Goal: Find specific page/section: Find specific page/section

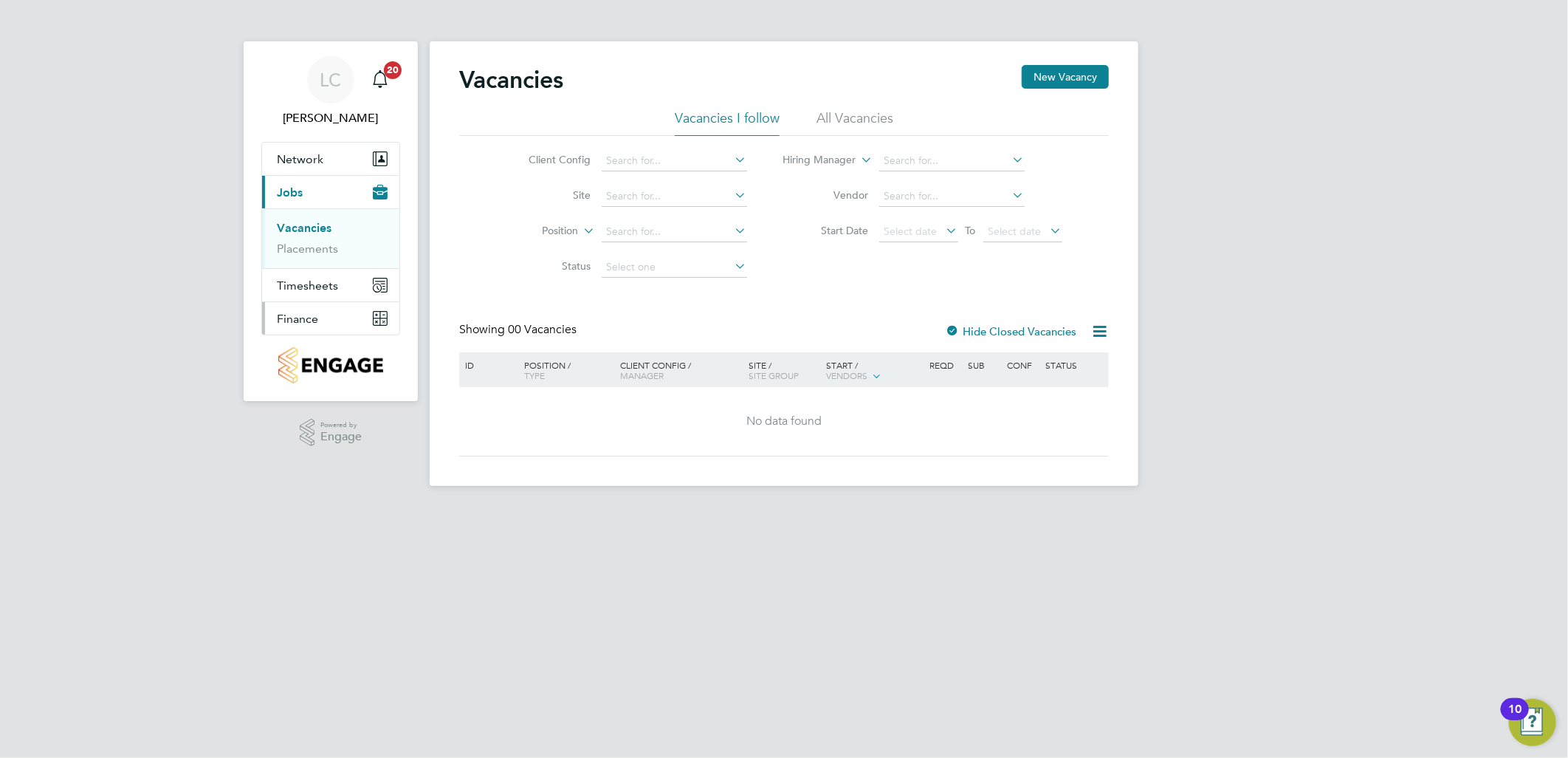
click at [311, 316] on span "Finance" at bounding box center [297, 318] width 41 height 14
click at [635, 200] on input at bounding box center [675, 196] width 145 height 21
click at [698, 268] on li "Great Haddon 2 (VSEM)" at bounding box center [674, 276] width 147 height 20
type input "Great Haddon 2 (VSEM)"
click at [326, 328] on button "Finance" at bounding box center [330, 318] width 137 height 32
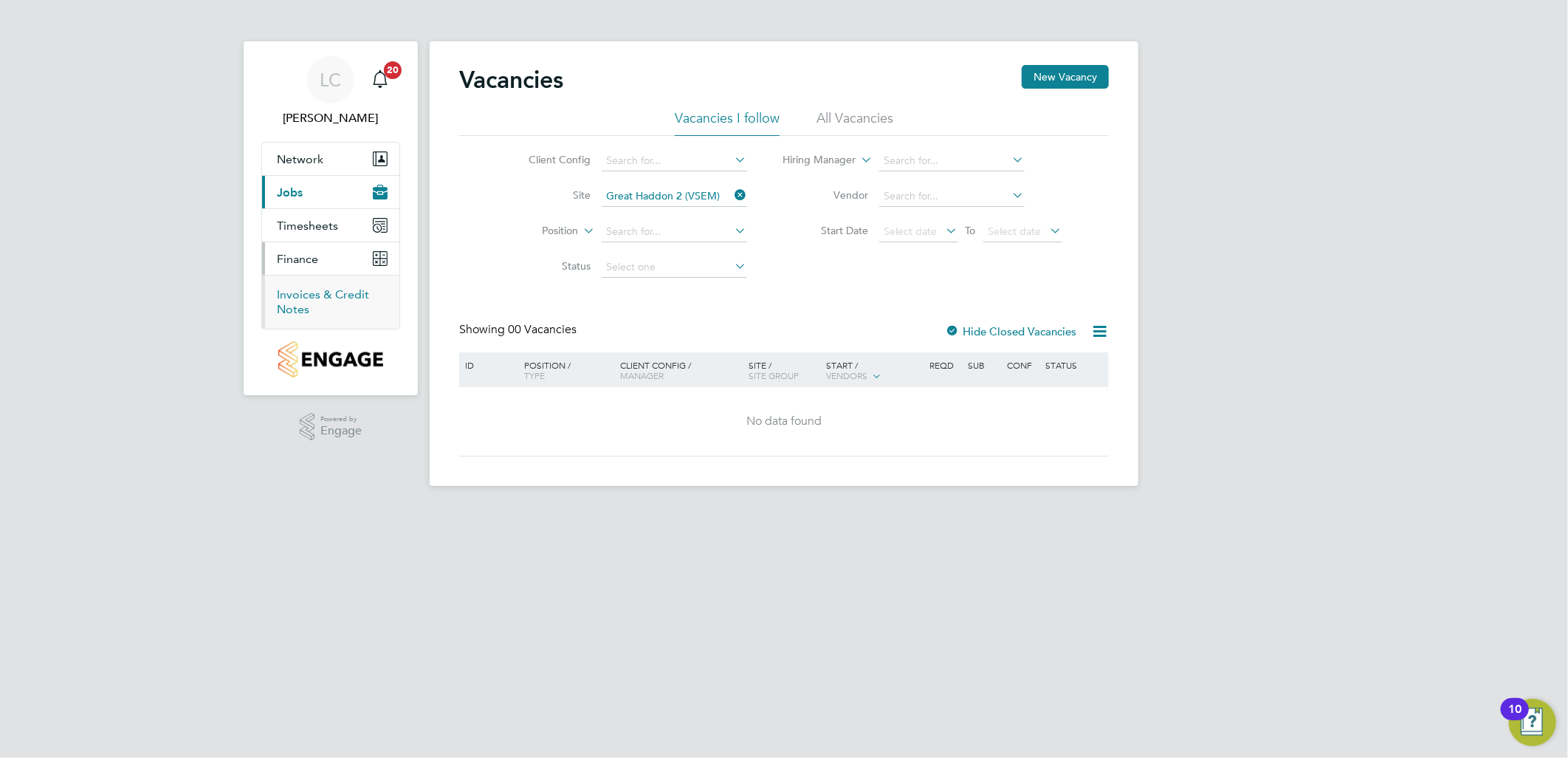
click at [312, 297] on link "Invoices & Credit Notes" at bounding box center [323, 302] width 92 height 29
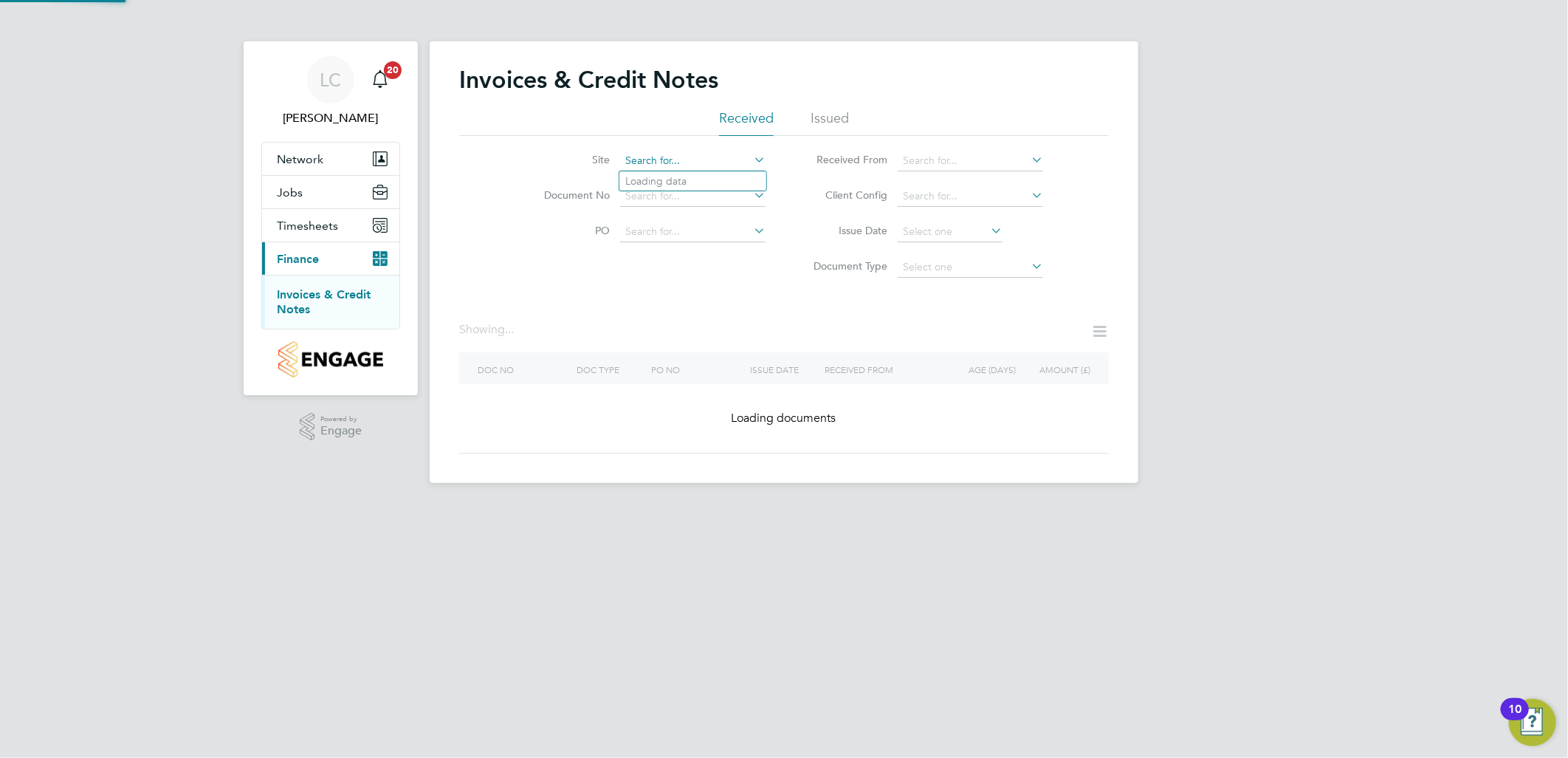
click at [661, 161] on input at bounding box center [693, 161] width 145 height 21
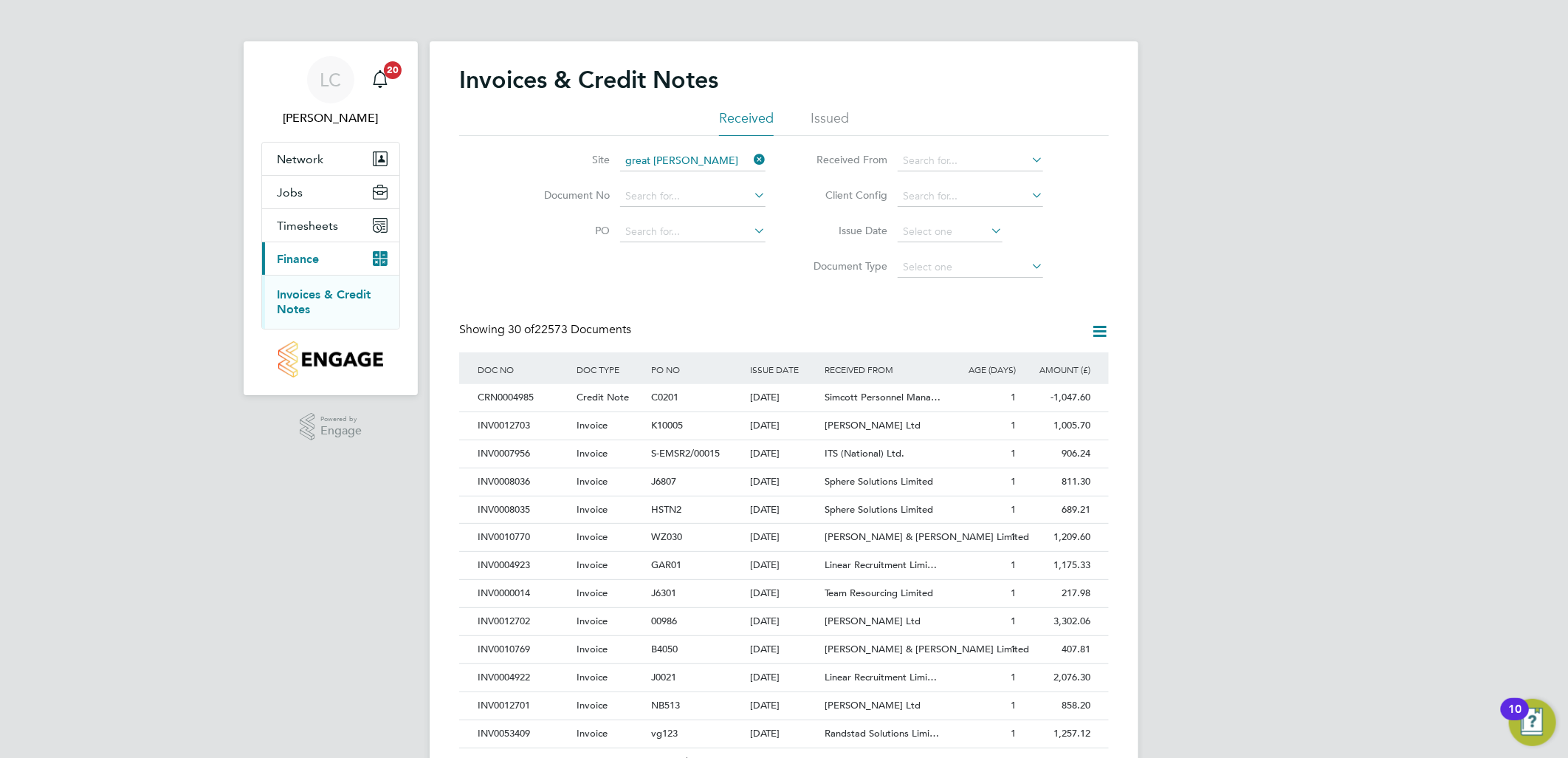
click at [707, 236] on li "Great Haddon 2 (VSEM)" at bounding box center [693, 241] width 147 height 20
type input "Great Haddon 2 (VSEM)"
